Goal: Information Seeking & Learning: Learn about a topic

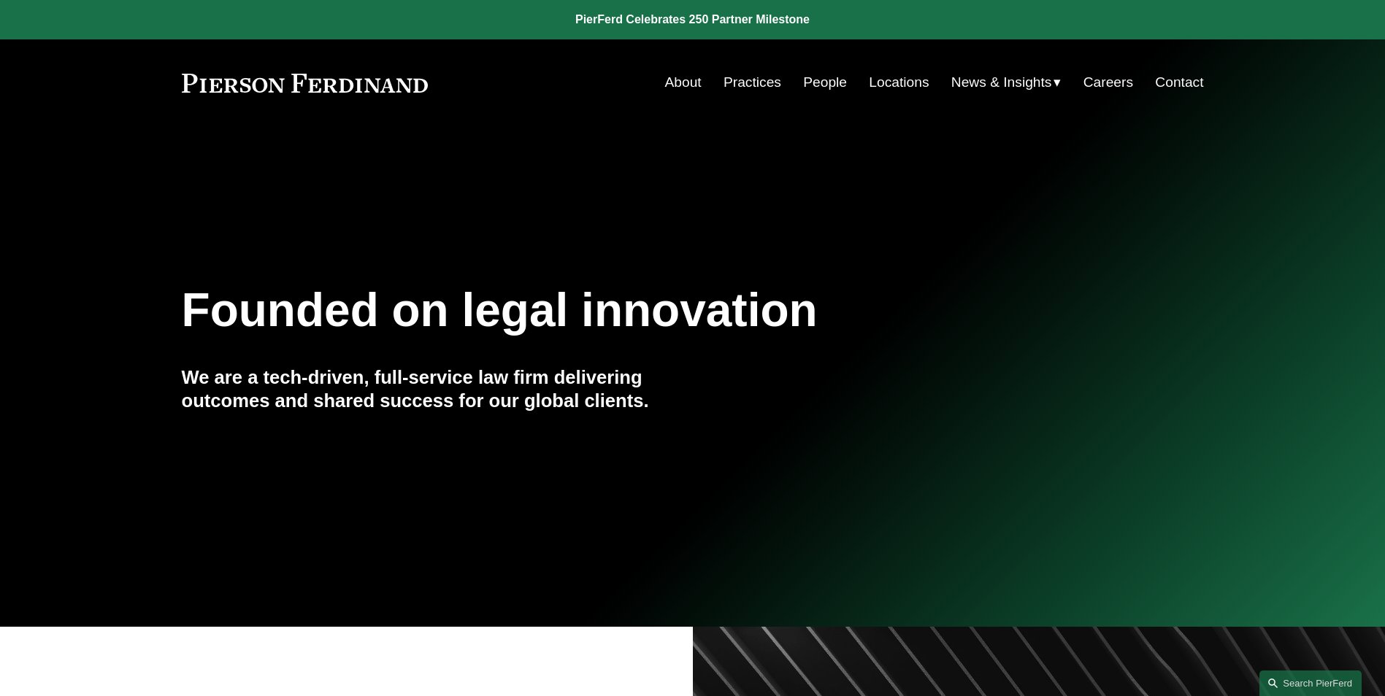
click at [812, 81] on link "People" at bounding box center [825, 83] width 44 height 28
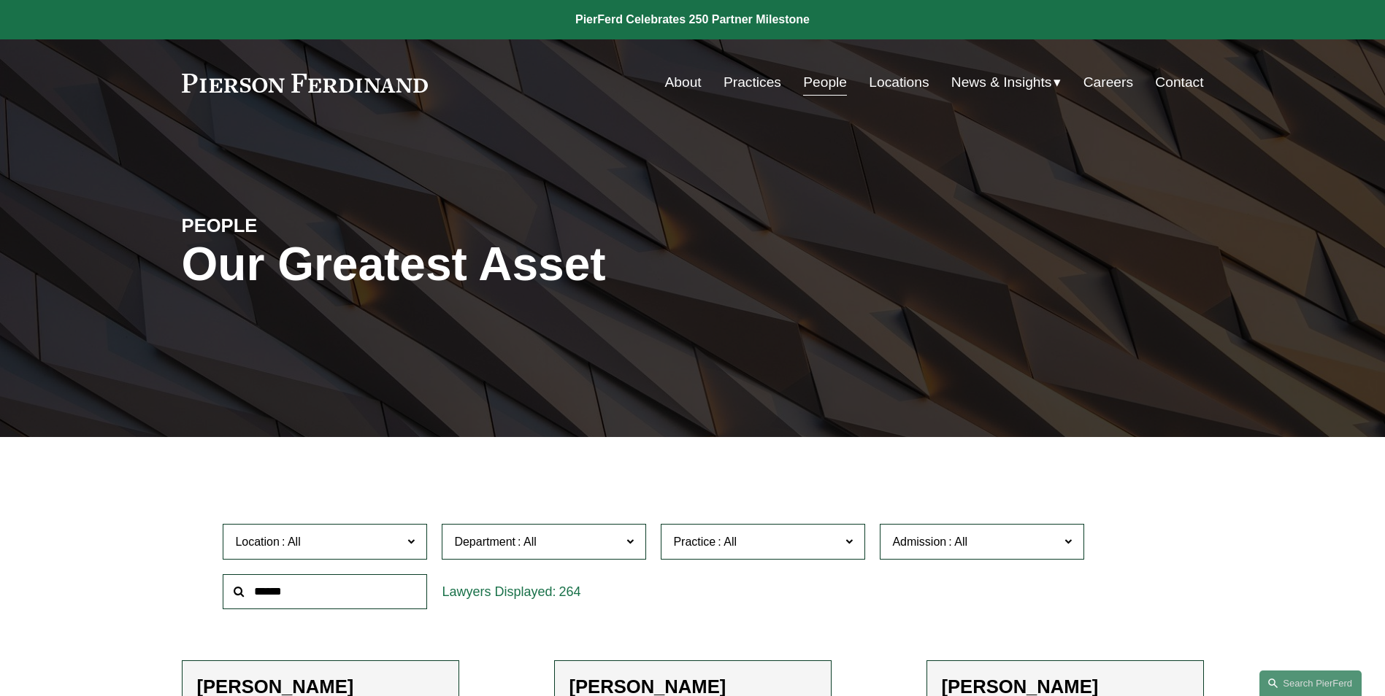
click at [285, 597] on input "text" at bounding box center [325, 592] width 204 height 36
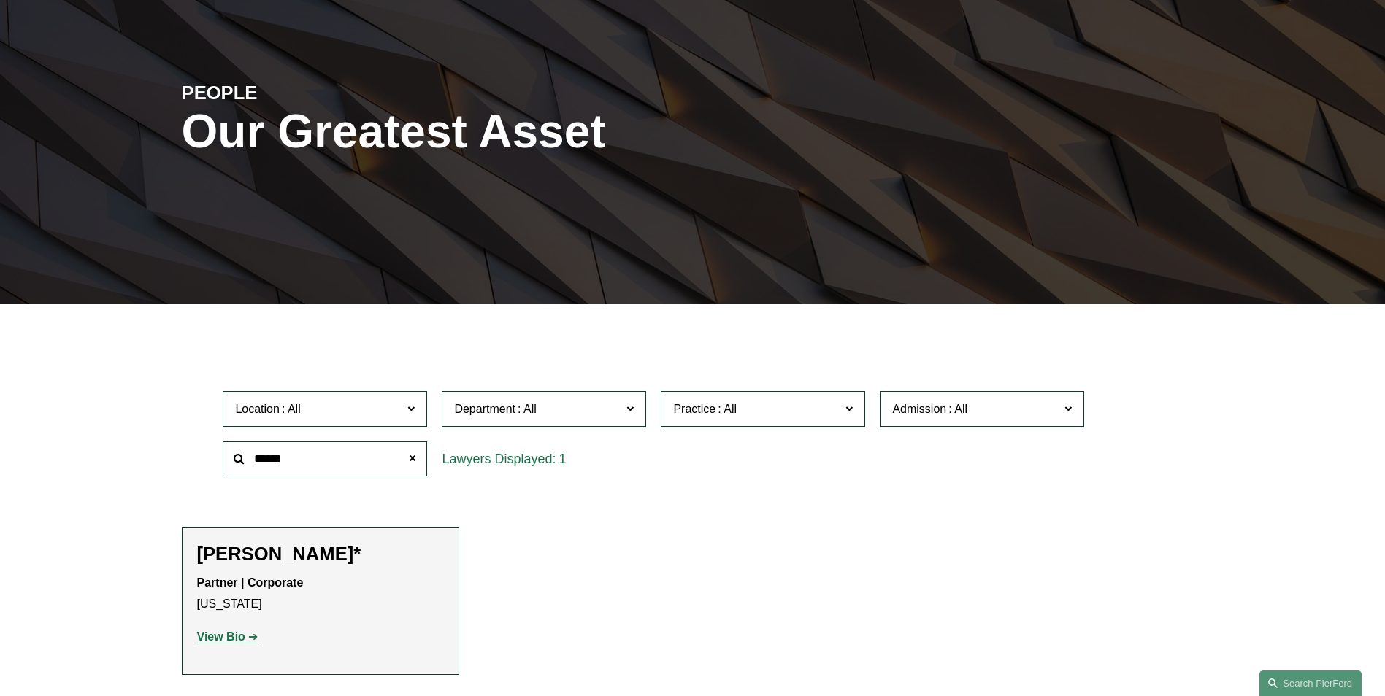
scroll to position [219, 0]
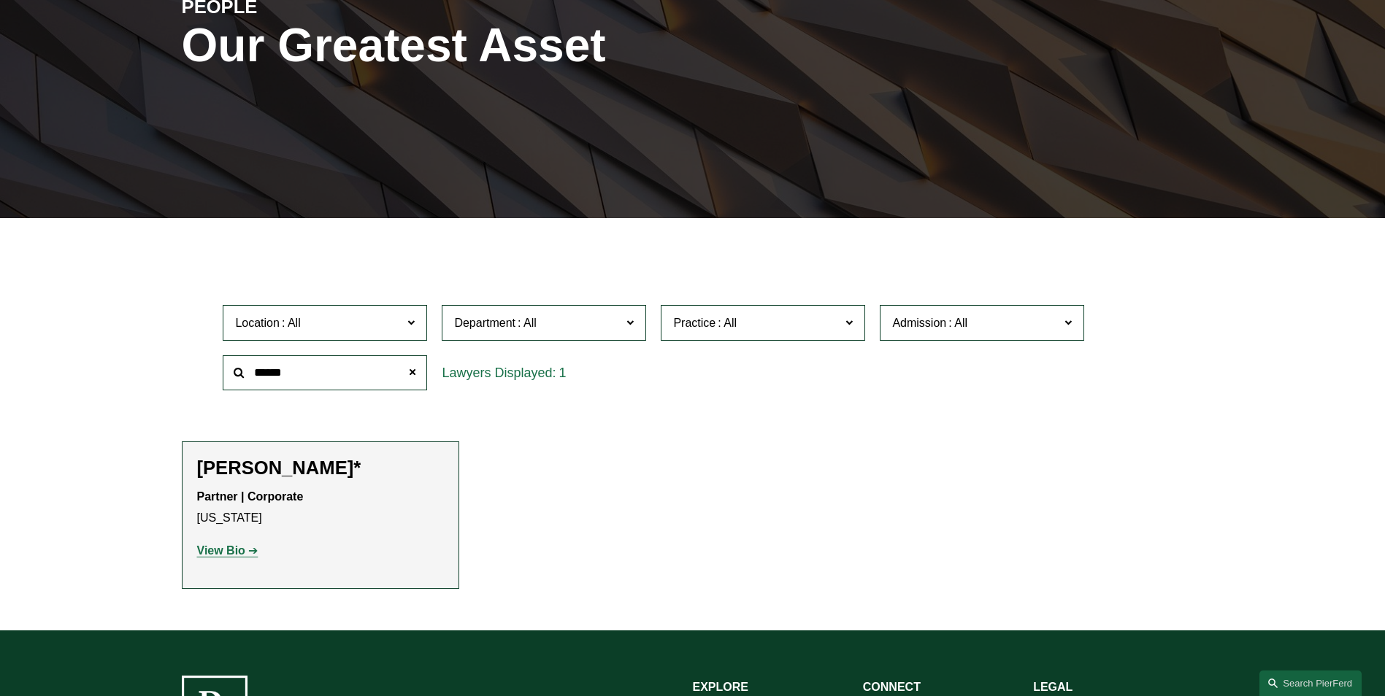
click at [229, 553] on strong "View Bio" at bounding box center [221, 551] width 48 height 12
drag, startPoint x: 286, startPoint y: 375, endPoint x: 134, endPoint y: 339, distance: 156.9
click at [134, 339] on div "Filter Location All Atlanta Austin Bellevue Boston Charlotte Chicago Cincinnati…" at bounding box center [692, 435] width 1385 height 391
type input "***"
click at [234, 550] on strong "View Bio" at bounding box center [221, 551] width 48 height 12
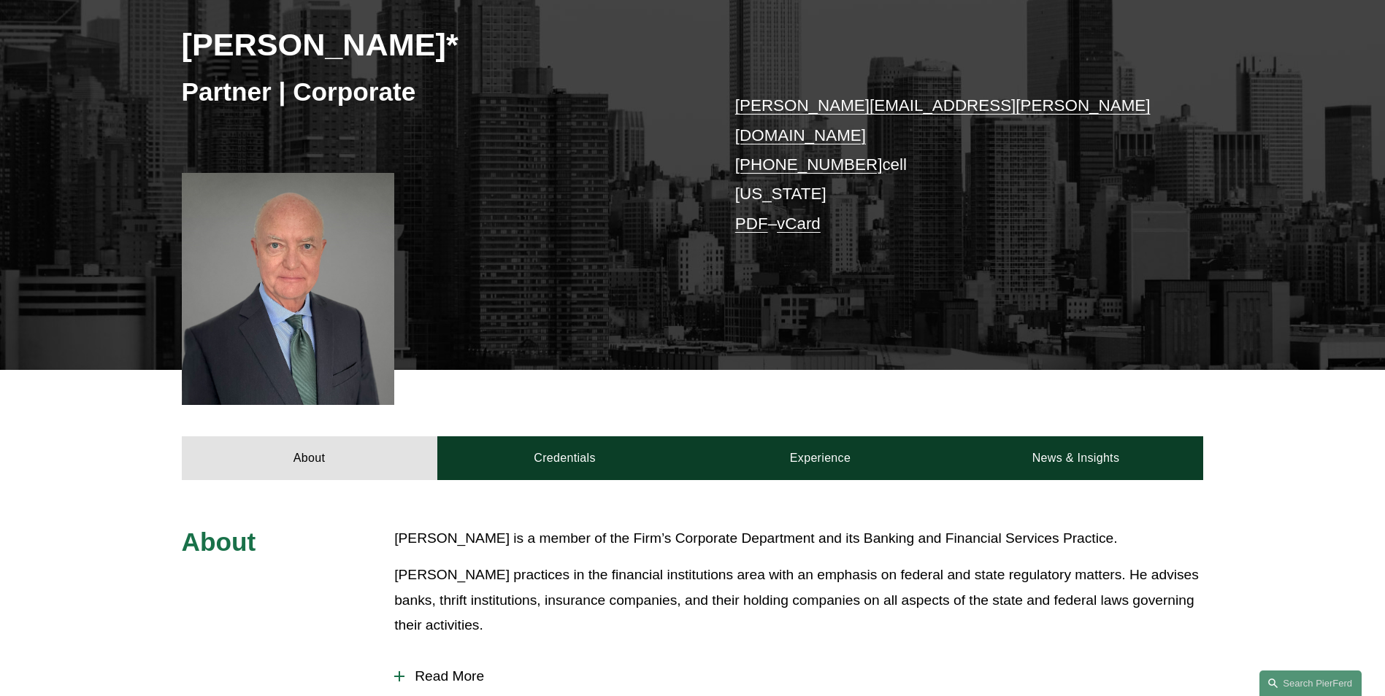
scroll to position [292, 0]
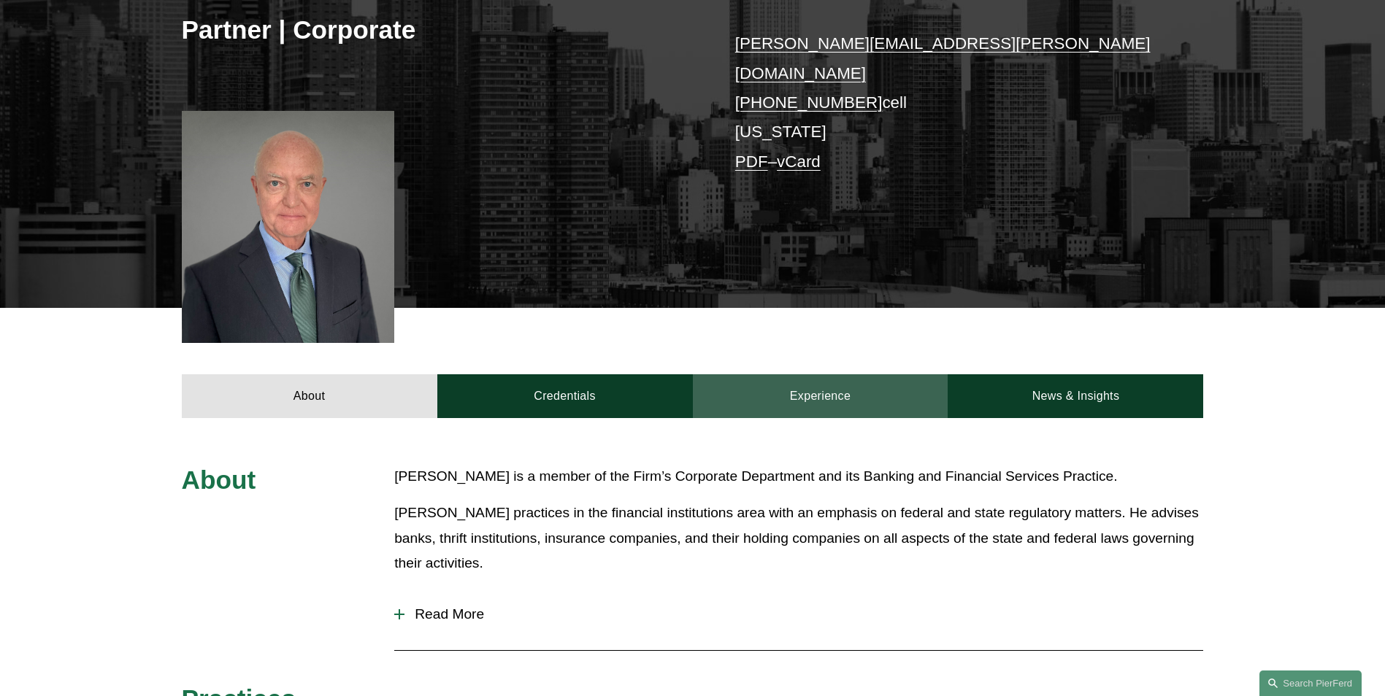
click at [815, 378] on link "Experience" at bounding box center [820, 396] width 255 height 44
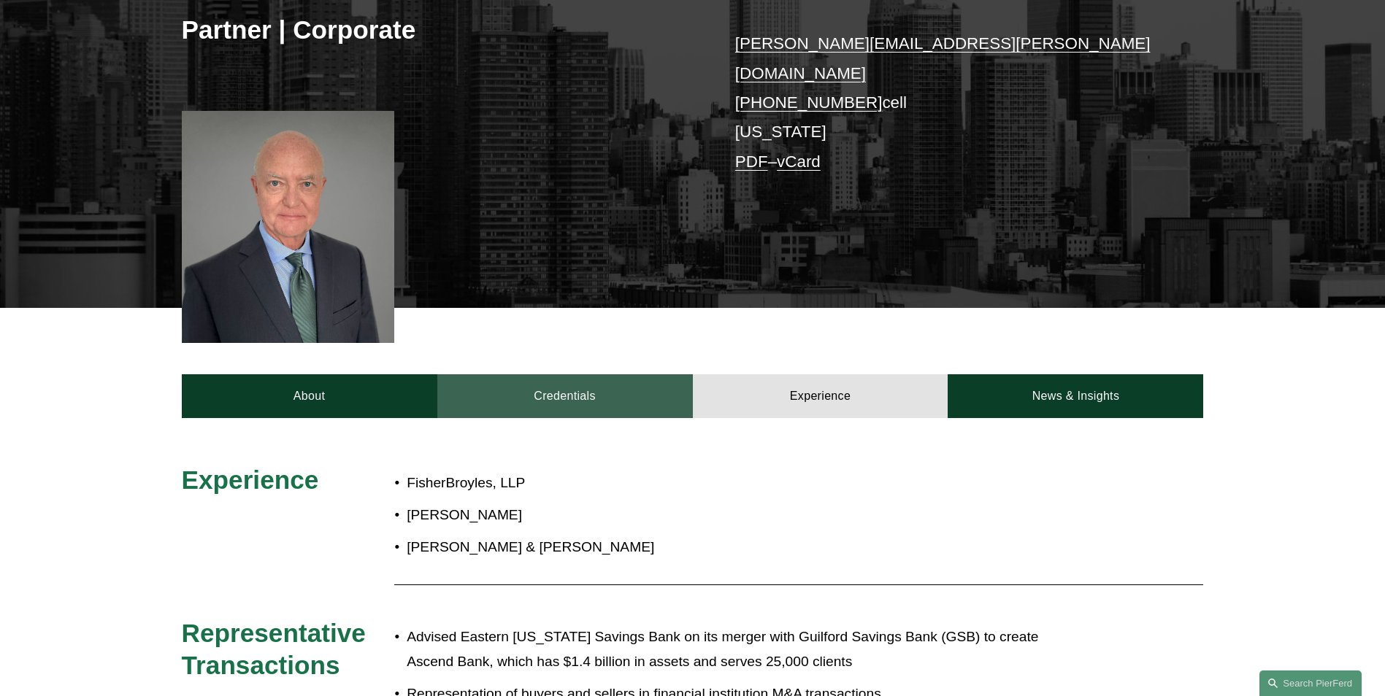
click at [561, 377] on link "Credentials" at bounding box center [564, 396] width 255 height 44
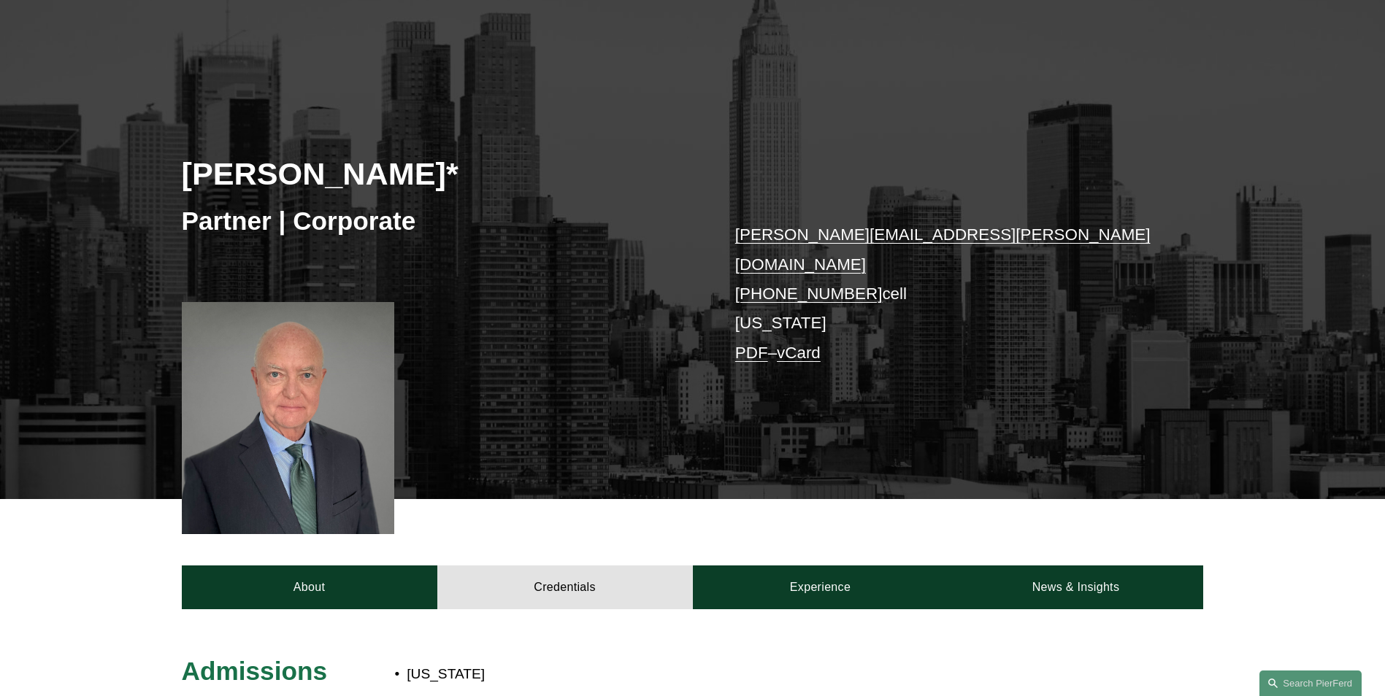
scroll to position [0, 0]
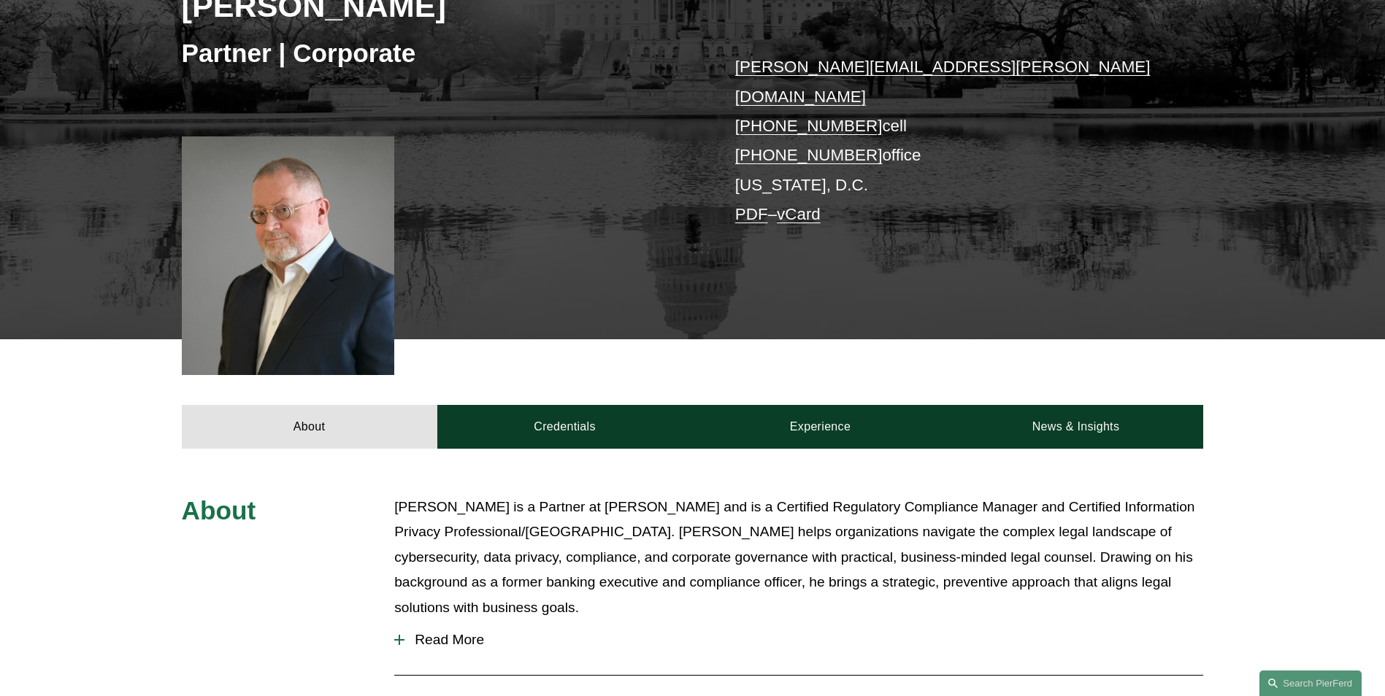
scroll to position [292, 0]
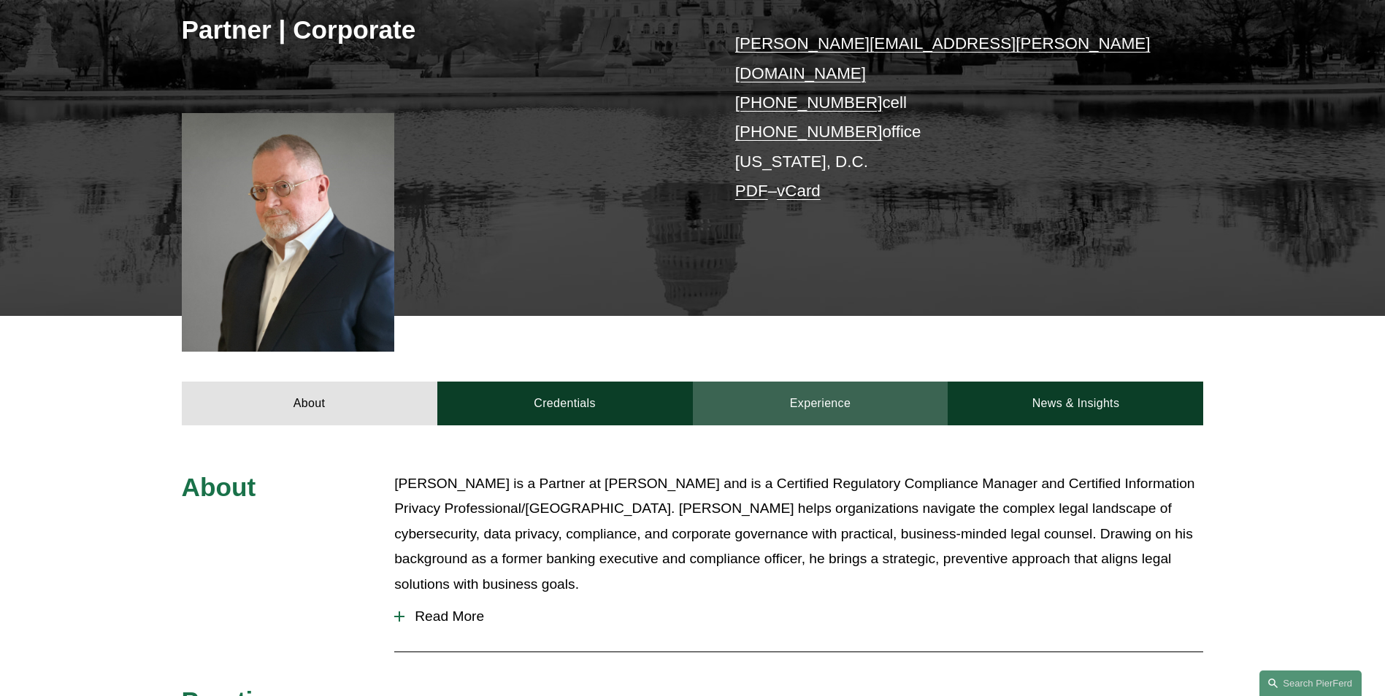
click at [800, 382] on link "Experience" at bounding box center [820, 404] width 255 height 44
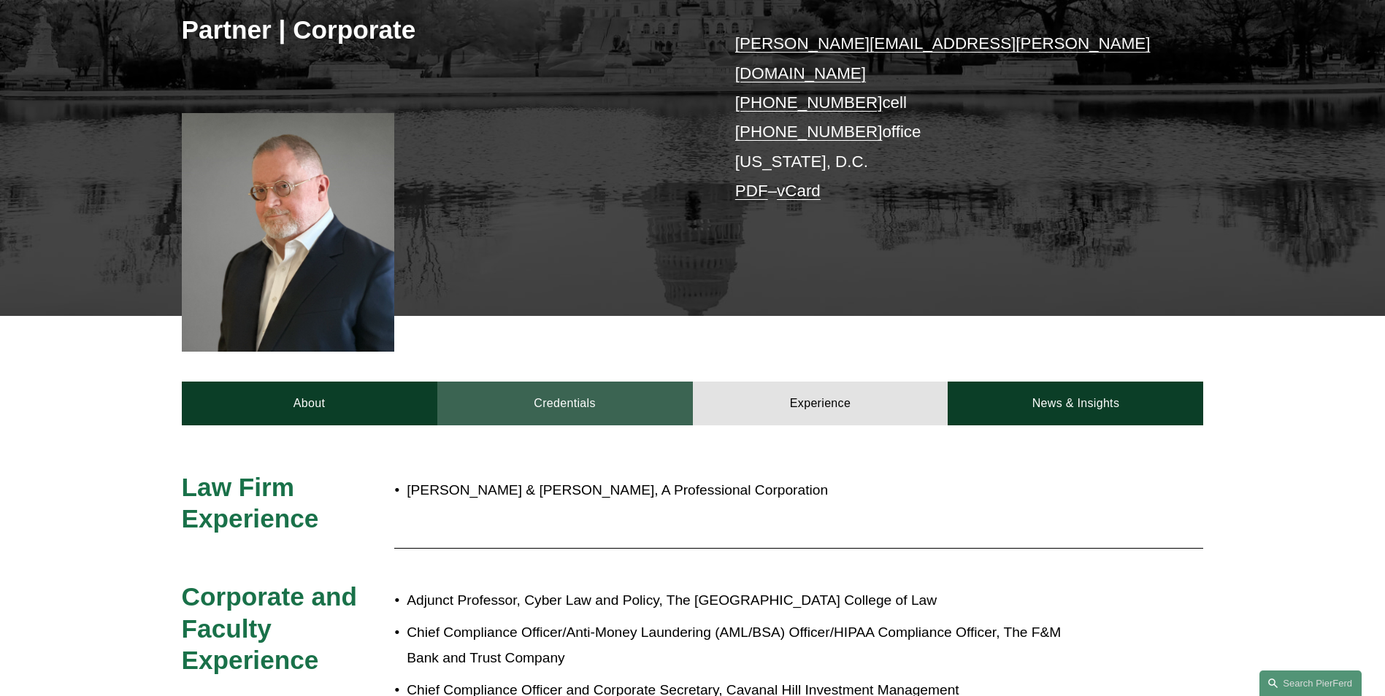
click at [570, 382] on link "Credentials" at bounding box center [564, 404] width 255 height 44
